Goal: Task Accomplishment & Management: Manage account settings

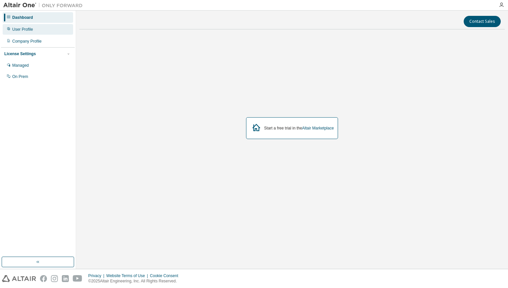
click at [38, 31] on div "User Profile" at bounding box center [38, 29] width 70 height 11
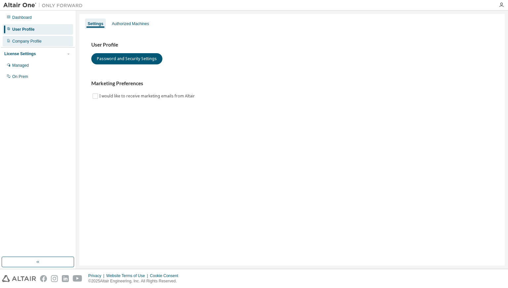
click at [44, 45] on div "Company Profile" at bounding box center [38, 41] width 70 height 11
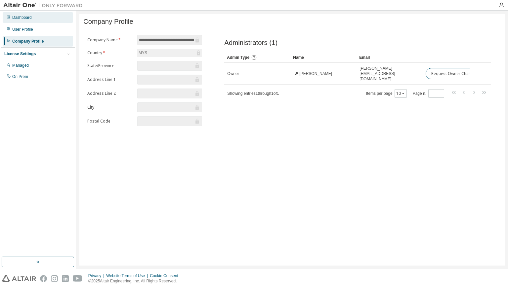
click at [43, 18] on div "Dashboard" at bounding box center [38, 17] width 70 height 11
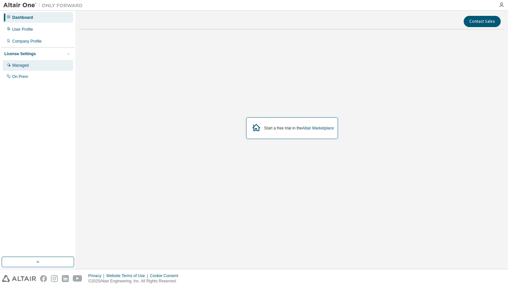
click at [44, 64] on div "Managed" at bounding box center [38, 65] width 70 height 11
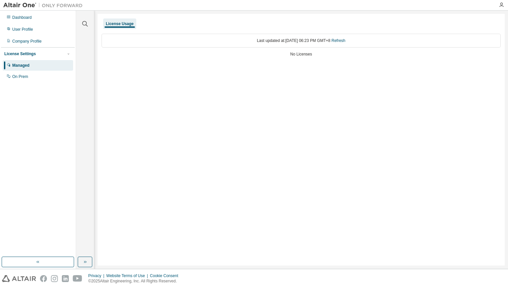
click at [218, 83] on div "License Usage Last updated at: [DATE] 06:23 PM GMT+8 Refresh No Licenses" at bounding box center [301, 140] width 407 height 252
click at [130, 76] on div "License Usage Last updated at: [DATE] 06:23 PM GMT+8 Refresh No Licenses" at bounding box center [301, 140] width 407 height 252
click at [131, 74] on div "License Usage Last updated at: [DATE] 06:23 PM GMT+8 Refresh No Licenses" at bounding box center [301, 140] width 407 height 252
click at [53, 79] on div "On Prem" at bounding box center [38, 76] width 70 height 11
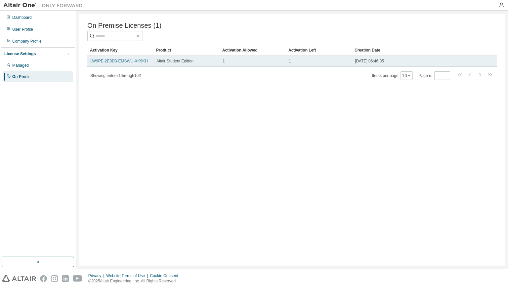
click at [124, 61] on link "LW9PE-2E8D3-EMSWU-XK9KH" at bounding box center [119, 61] width 58 height 5
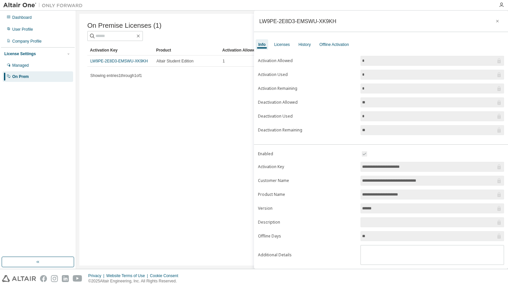
click at [454, 61] on input "*" at bounding box center [429, 61] width 134 height 7
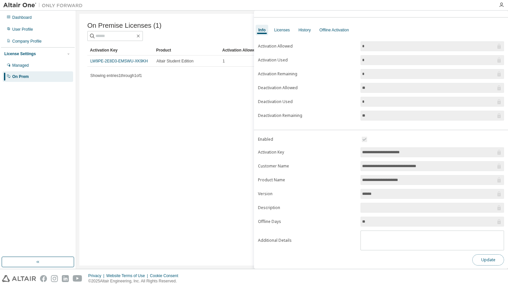
click at [488, 256] on button "Update" at bounding box center [488, 260] width 32 height 11
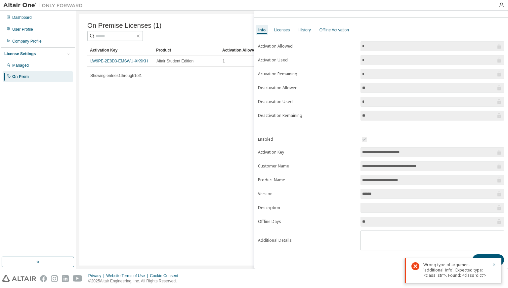
scroll to position [0, 0]
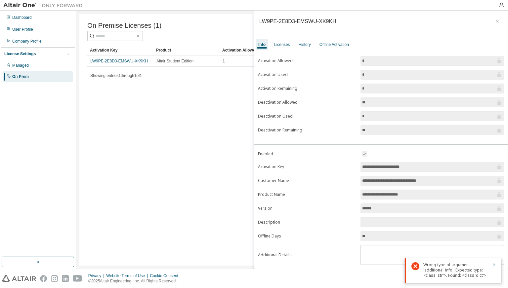
drag, startPoint x: 426, startPoint y: 166, endPoint x: 339, endPoint y: 164, distance: 87.0
click at [339, 164] on form "**********" at bounding box center [381, 207] width 246 height 115
click at [414, 118] on input "*" at bounding box center [429, 116] width 134 height 7
click at [287, 43] on div "Licenses" at bounding box center [282, 44] width 16 height 5
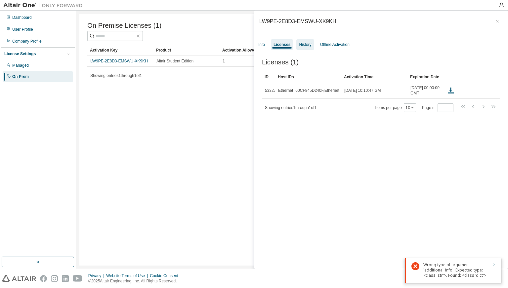
click at [306, 43] on div "History" at bounding box center [305, 44] width 12 height 5
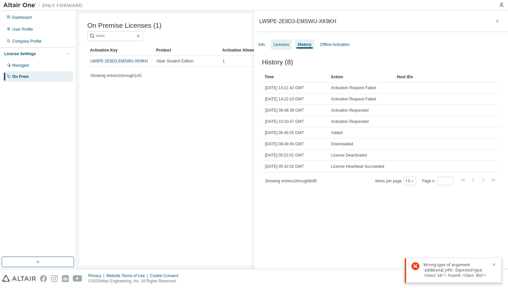
click at [283, 49] on div "Licenses" at bounding box center [281, 44] width 21 height 11
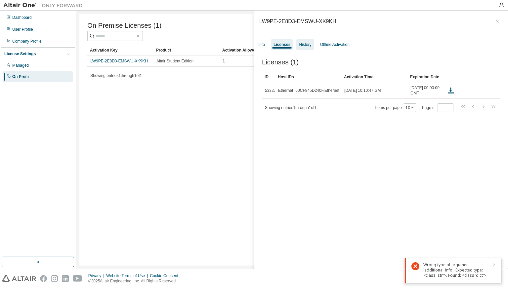
click at [303, 48] on div "History" at bounding box center [305, 44] width 18 height 11
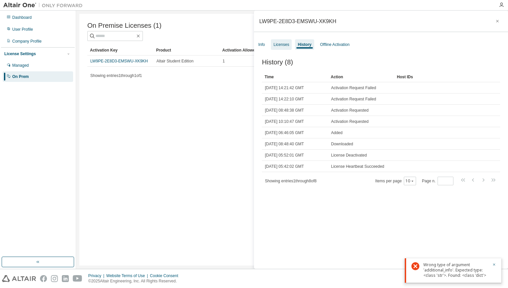
click at [282, 47] on div "Licenses" at bounding box center [281, 44] width 16 height 5
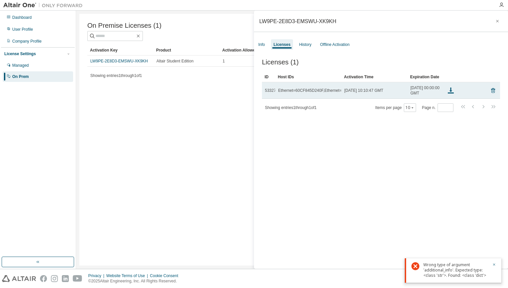
click at [316, 97] on td "Ethernet=60CF845D240F,Ethernet=98BD80194F10" at bounding box center [308, 90] width 66 height 17
click at [319, 95] on td "Ethernet=60CF845D240F,Ethernet=98BD80194F10" at bounding box center [308, 90] width 66 height 17
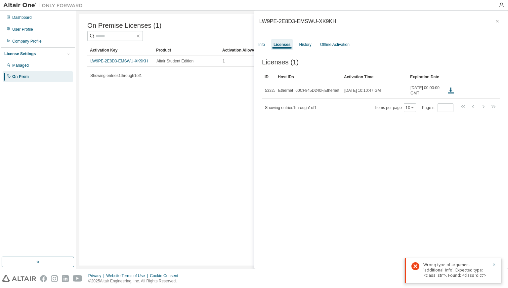
click at [222, 116] on div "On Premise Licenses (1) Clear Load Save Save As Field Operator Value Select fil…" at bounding box center [291, 140] width 425 height 252
click at [495, 265] on icon "button" at bounding box center [494, 265] width 4 height 4
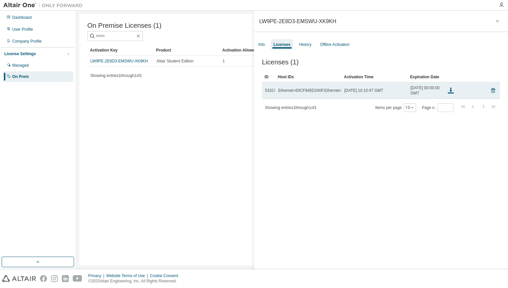
click at [303, 92] on div "Ethernet=60CF845D240F,Ethernet=98BD80194F10" at bounding box center [323, 90] width 91 height 5
drag, startPoint x: 304, startPoint y: 92, endPoint x: 343, endPoint y: 93, distance: 38.7
click at [343, 93] on tr "53327 Ethernet=60CF845D240F,Ethernet=98BD80194F10 Thu, 14 Aug 2025 10:10:47 GMT…" at bounding box center [381, 90] width 238 height 17
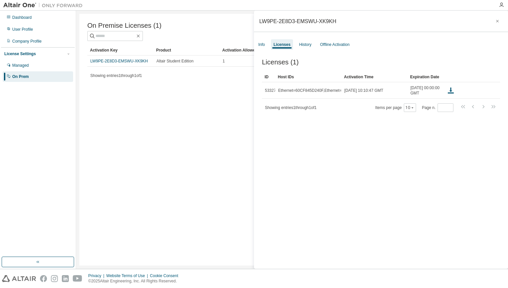
click at [348, 133] on div "Licenses (1) Clear Load Save Save As Field Operator Value Select filter Select …" at bounding box center [381, 165] width 254 height 229
click at [263, 48] on div "Info" at bounding box center [262, 44] width 12 height 11
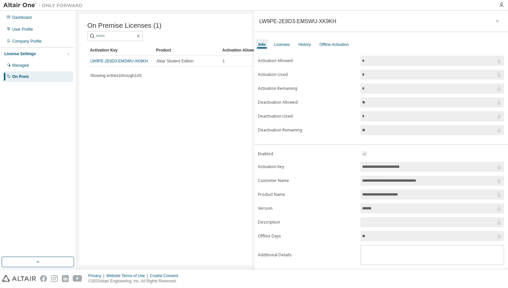
scroll to position [15, 0]
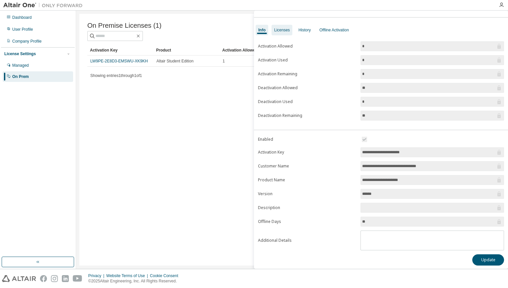
click at [282, 30] on div "Licenses" at bounding box center [282, 29] width 16 height 5
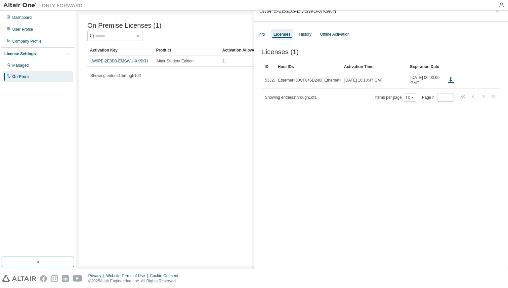
scroll to position [10, 0]
click at [215, 102] on div "On Premise Licenses (1) Clear Load Save Save As Field Operator Value Select fil…" at bounding box center [291, 140] width 425 height 252
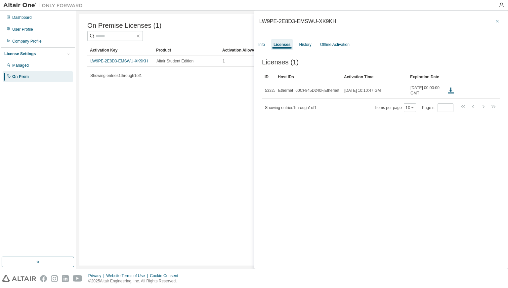
click at [496, 21] on icon "button" at bounding box center [497, 21] width 3 height 3
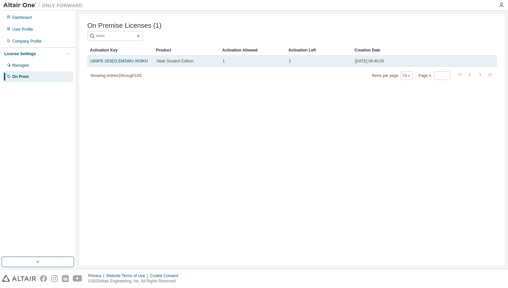
click at [370, 63] on span "2025-07-30 06:46:05" at bounding box center [369, 61] width 29 height 5
click at [141, 63] on link "LW9PE-2E8D3-EMSWU-XK9KH" at bounding box center [119, 61] width 58 height 5
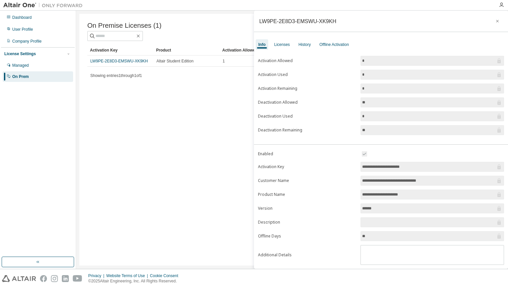
scroll to position [15, 0]
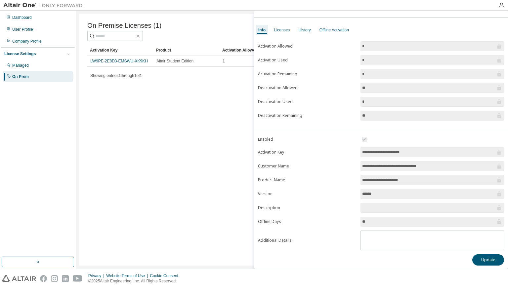
click at [377, 192] on input "******" at bounding box center [429, 194] width 134 height 7
drag, startPoint x: 390, startPoint y: 191, endPoint x: 312, endPoint y: 187, distance: 78.2
click at [312, 187] on form "**********" at bounding box center [381, 193] width 246 height 115
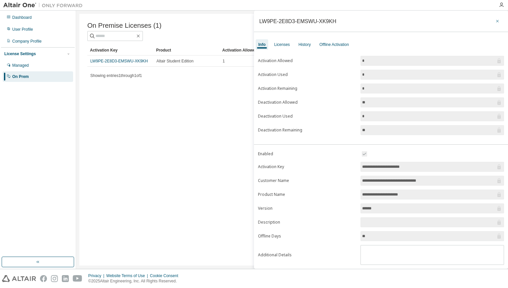
click at [497, 21] on button "button" at bounding box center [497, 21] width 11 height 11
